Goal: Information Seeking & Learning: Learn about a topic

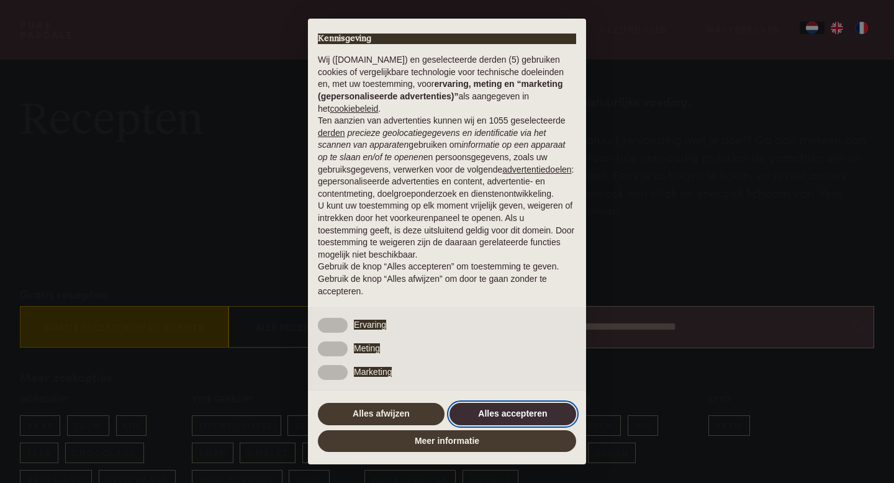
click at [501, 419] on button "Alles accepteren" at bounding box center [512, 414] width 127 height 22
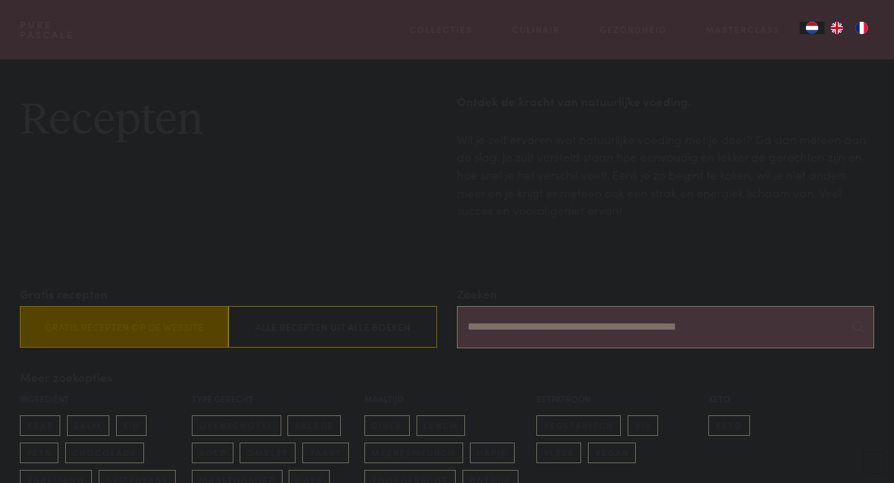
click at [485, 338] on input "Zoeken" at bounding box center [665, 327] width 417 height 42
click at [536, 332] on input "Zoeken" at bounding box center [665, 327] width 417 height 42
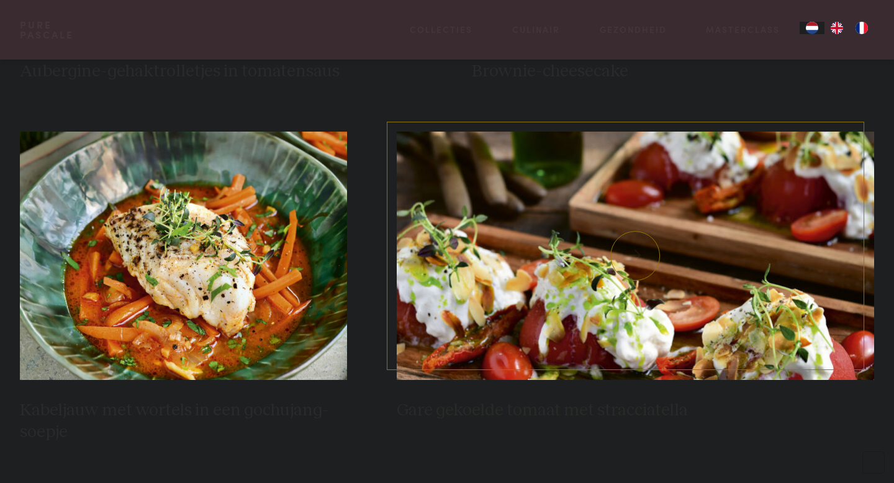
scroll to position [819, 0]
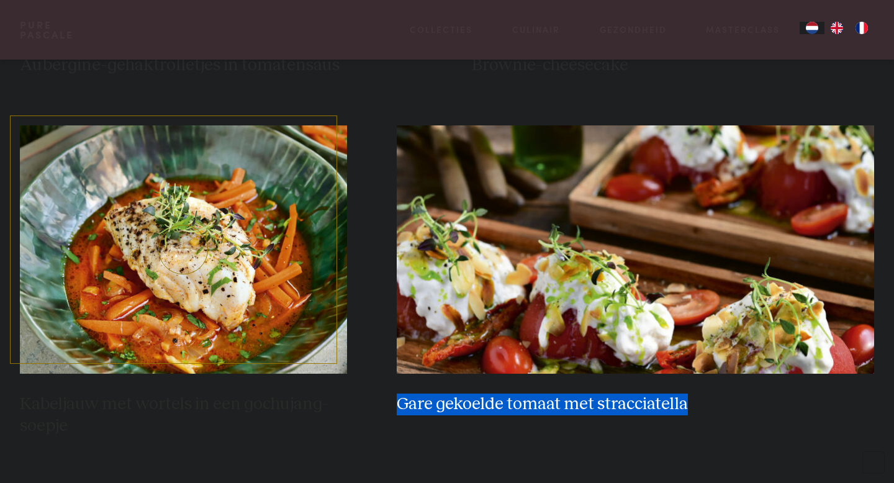
click at [189, 279] on img at bounding box center [183, 249] width 327 height 248
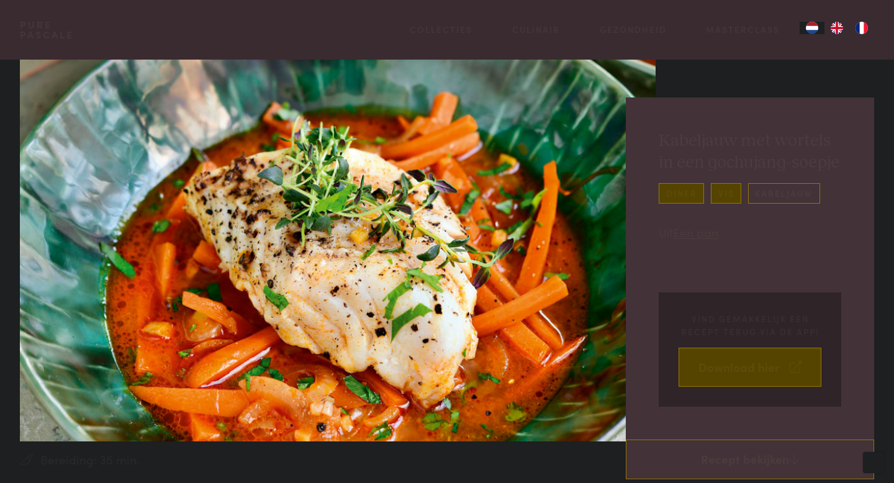
click at [789, 202] on link "kabeljauw" at bounding box center [784, 193] width 72 height 20
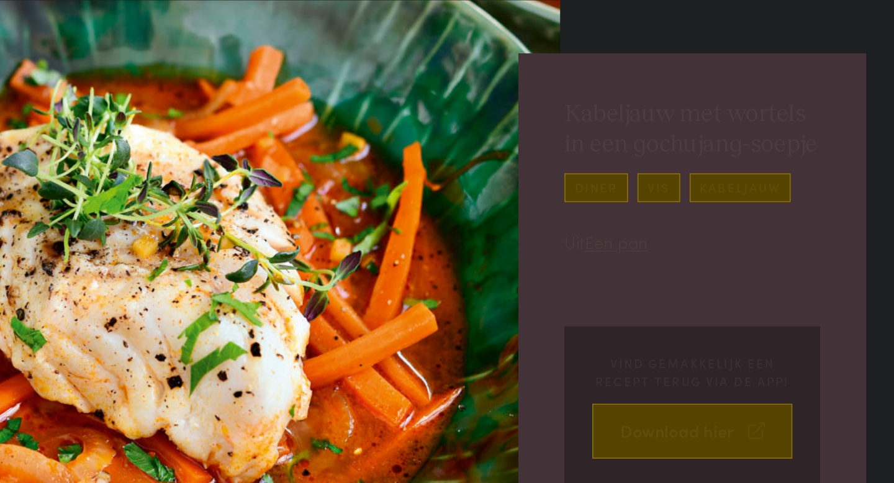
click at [737, 256] on div "Kabeljauw met wortels in een gochujang-soepje diner vis kabeljauw Uit Een pan V…" at bounding box center [750, 268] width 248 height 342
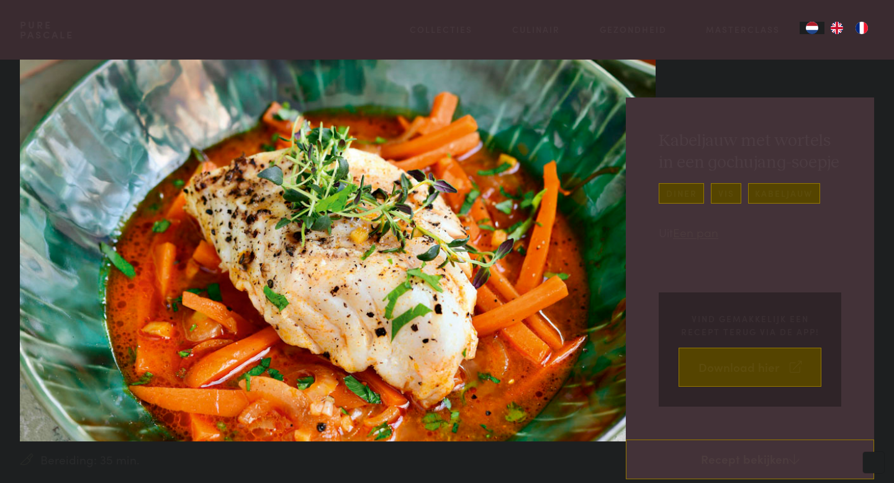
click at [514, 282] on img at bounding box center [338, 251] width 636 height 382
click at [665, 197] on link "diner" at bounding box center [681, 193] width 45 height 20
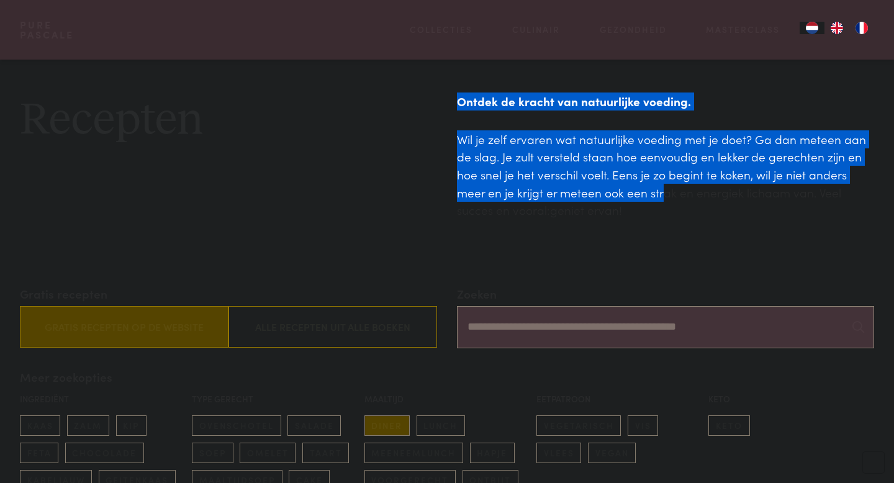
scroll to position [422, 0]
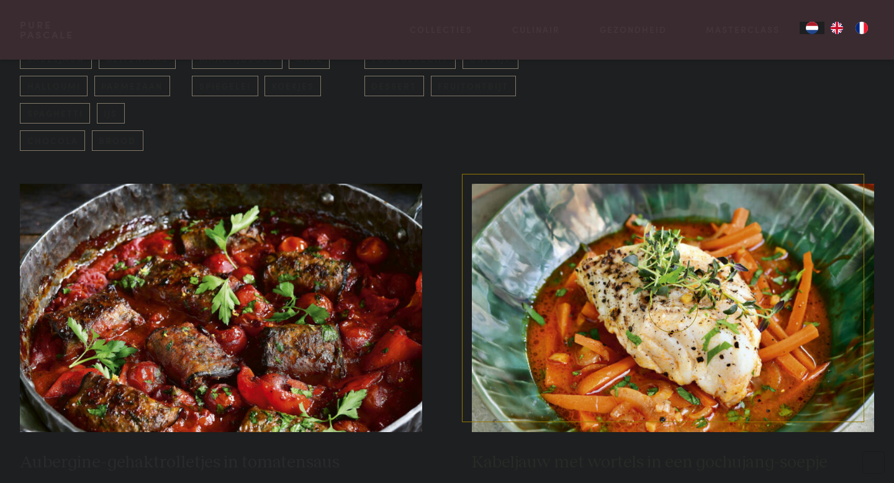
click at [640, 384] on img at bounding box center [673, 308] width 402 height 248
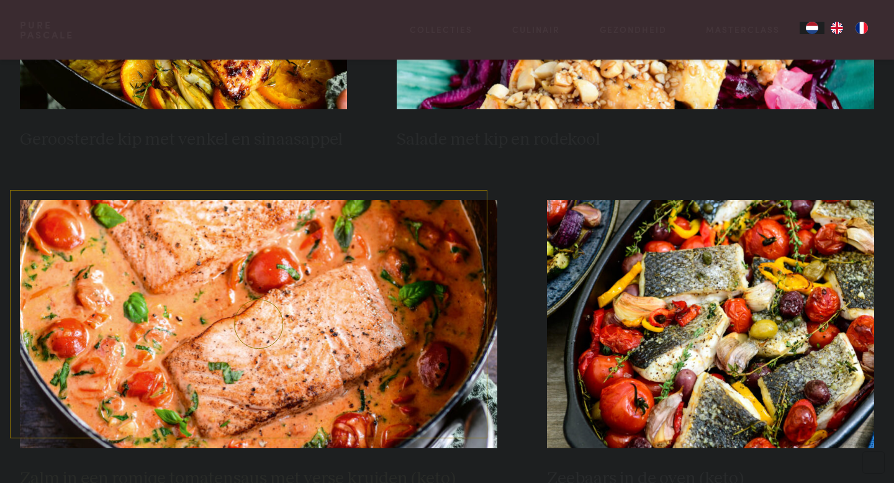
scroll to position [1084, 0]
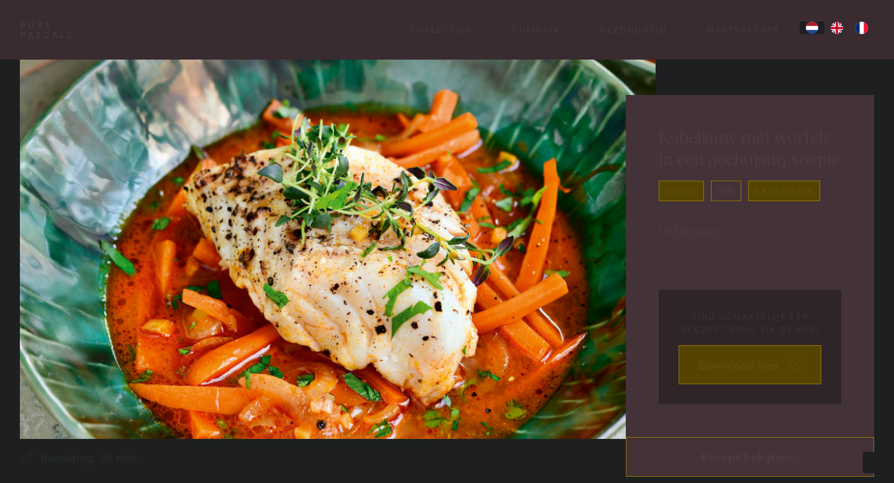
click at [728, 197] on link "vis" at bounding box center [726, 191] width 30 height 20
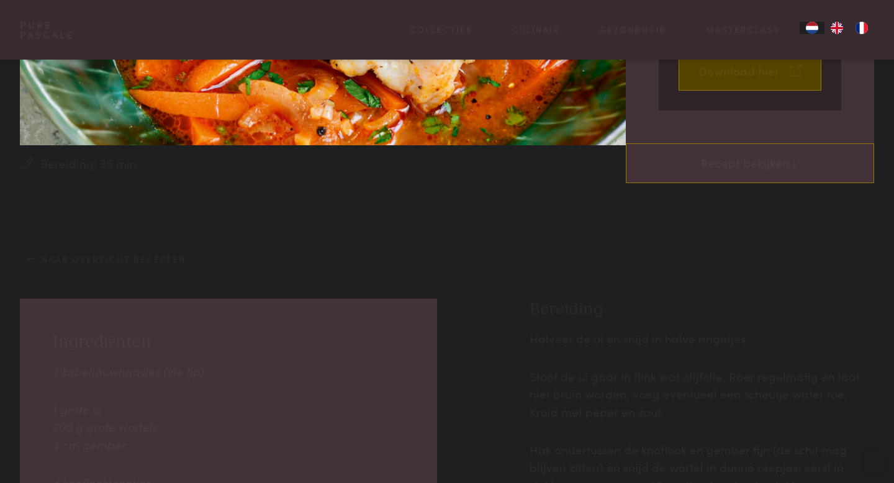
scroll to position [332, 0]
